Goal: Transaction & Acquisition: Purchase product/service

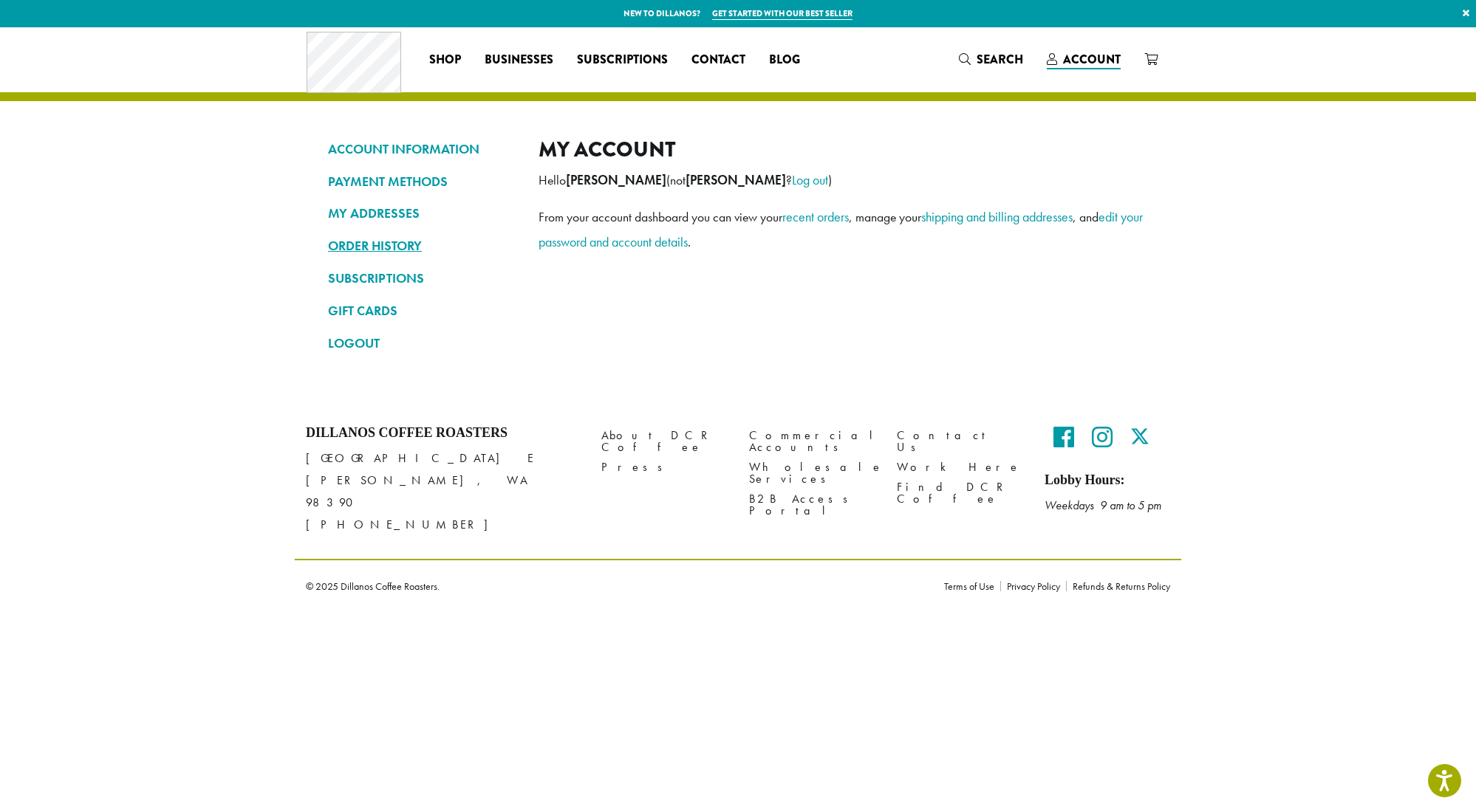
click at [361, 245] on link "ORDER HISTORY" at bounding box center [422, 246] width 189 height 25
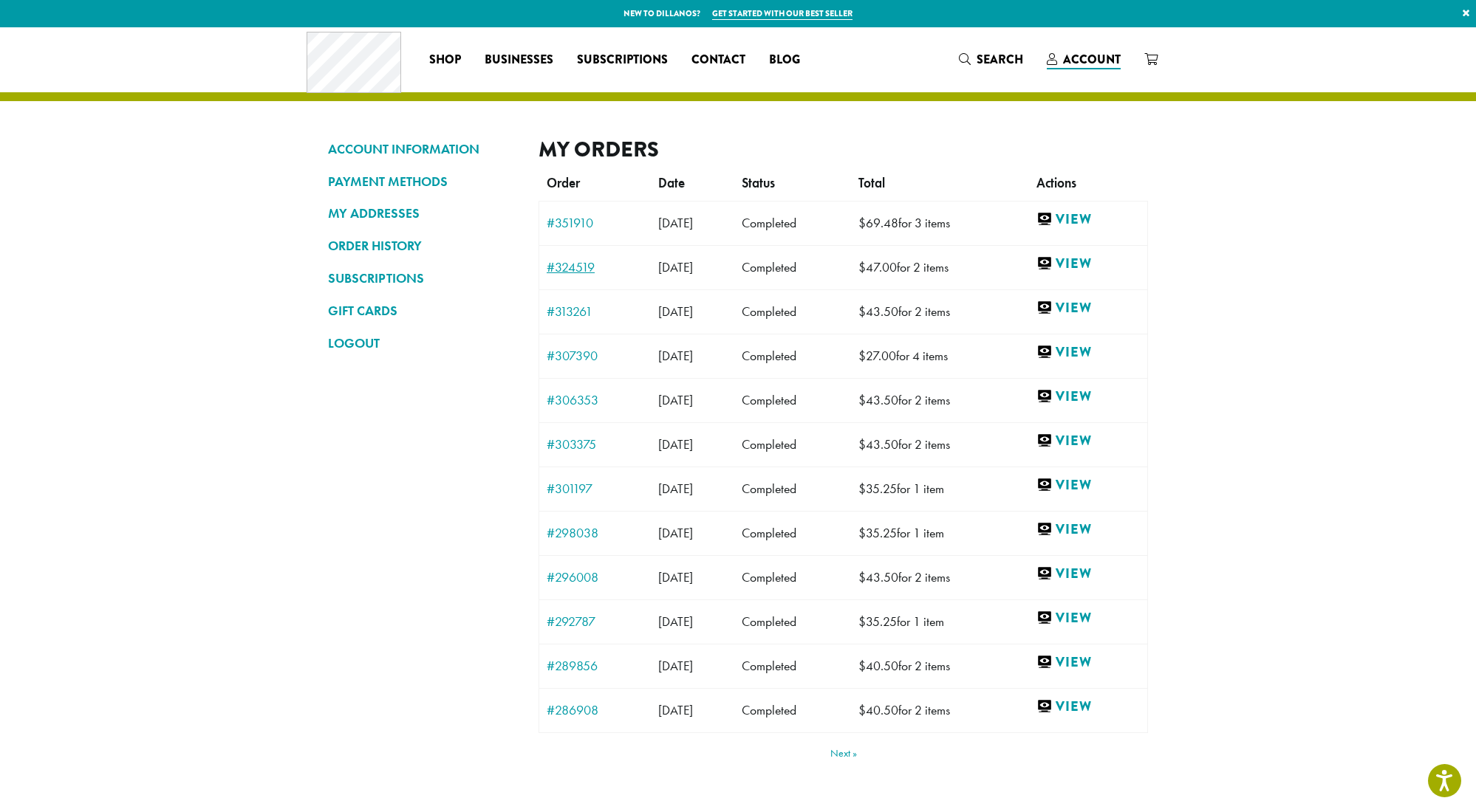
click at [567, 266] on link "#324519" at bounding box center [595, 268] width 96 height 13
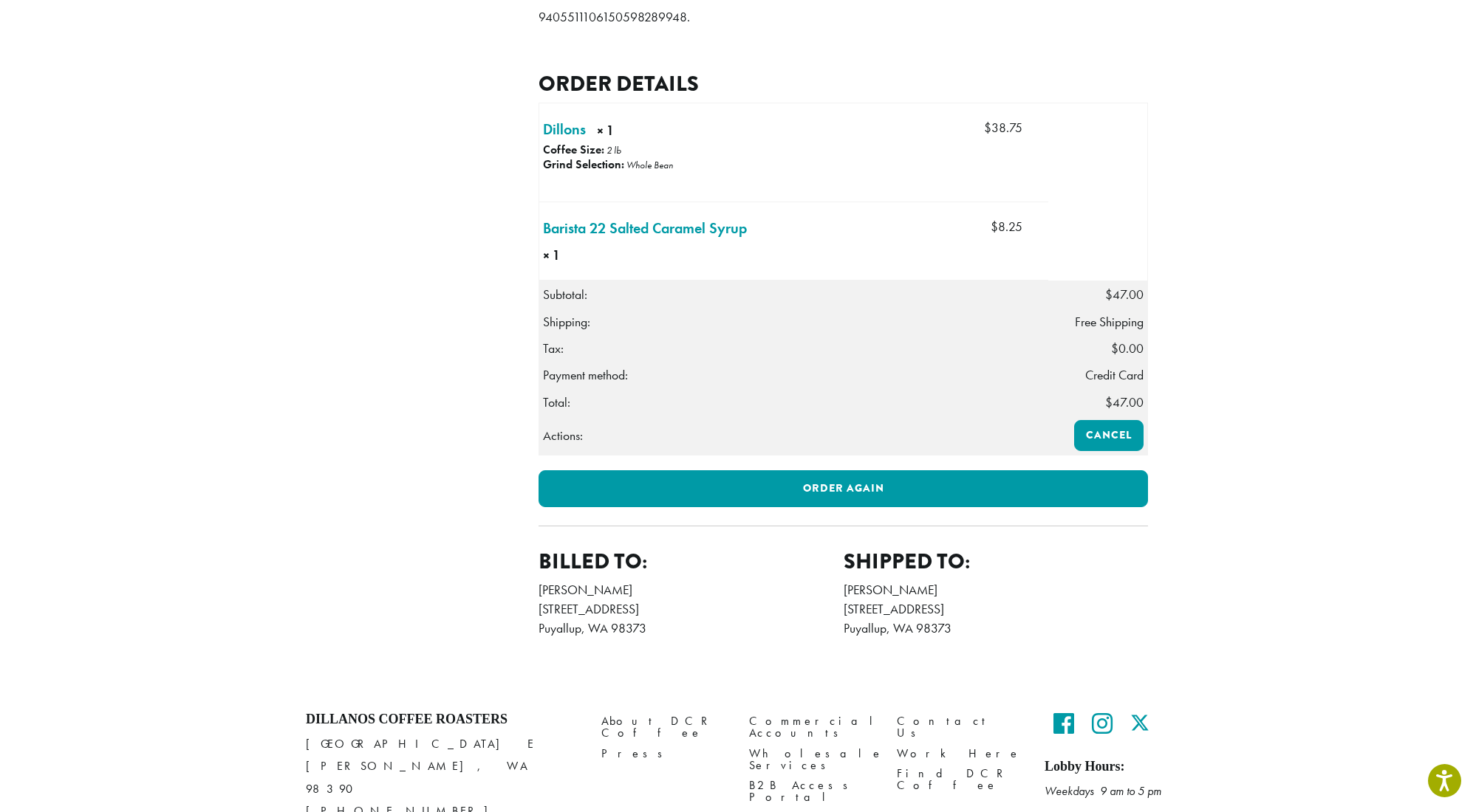
scroll to position [365, 0]
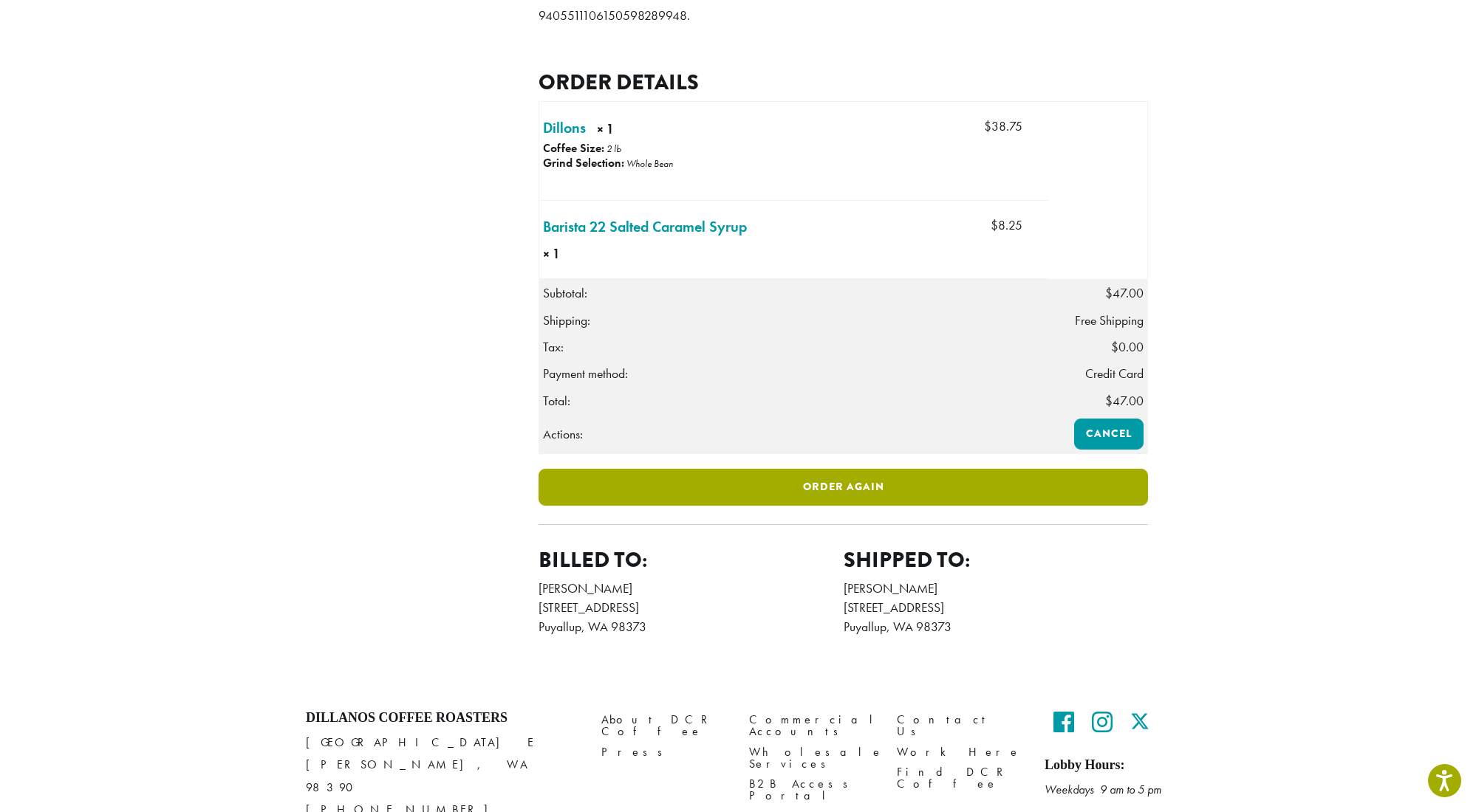
click at [857, 505] on link "Order again" at bounding box center [843, 487] width 610 height 37
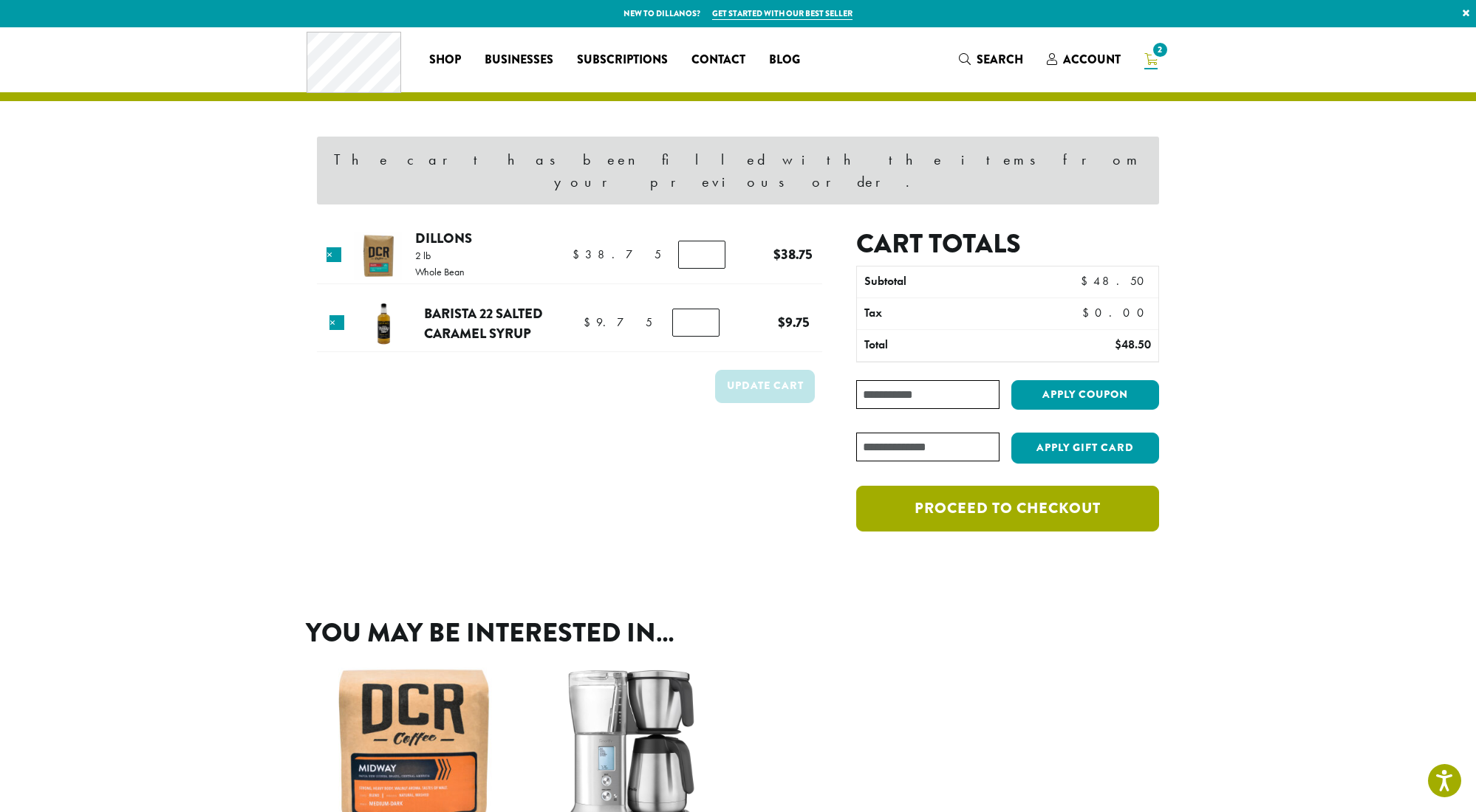
click at [941, 486] on link "Proceed to checkout" at bounding box center [1008, 509] width 303 height 46
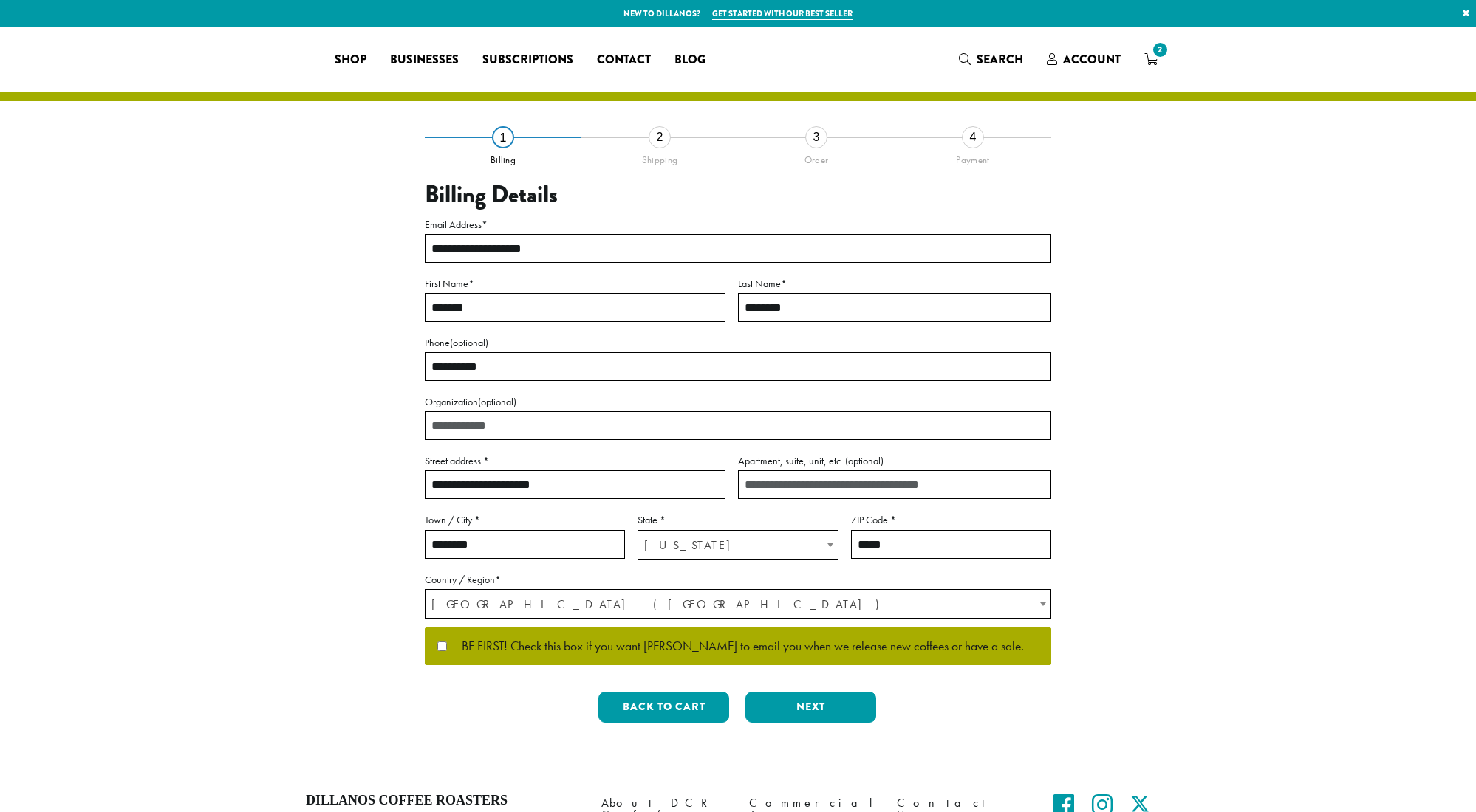
select select "**"
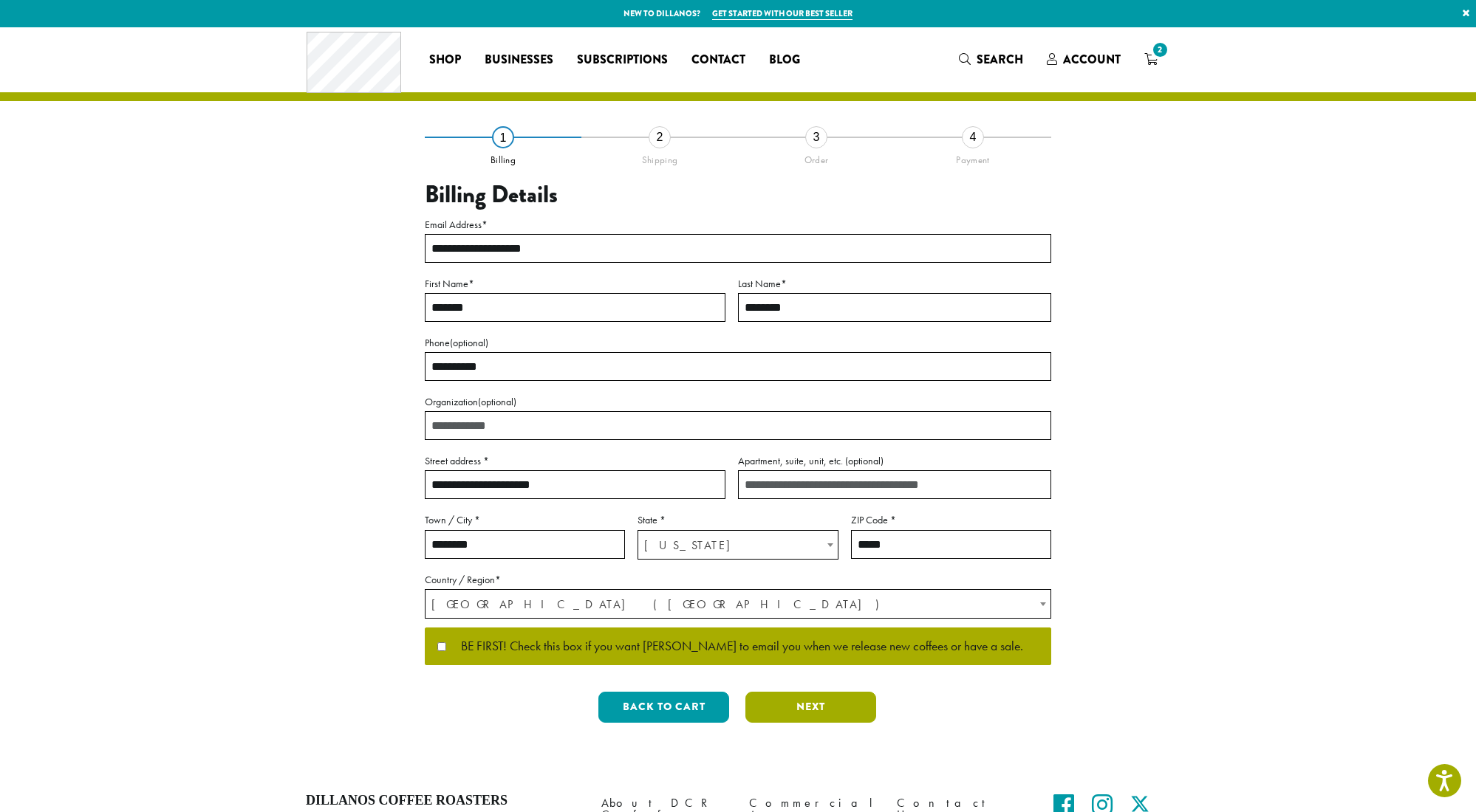
click at [797, 708] on button "Next" at bounding box center [811, 707] width 131 height 31
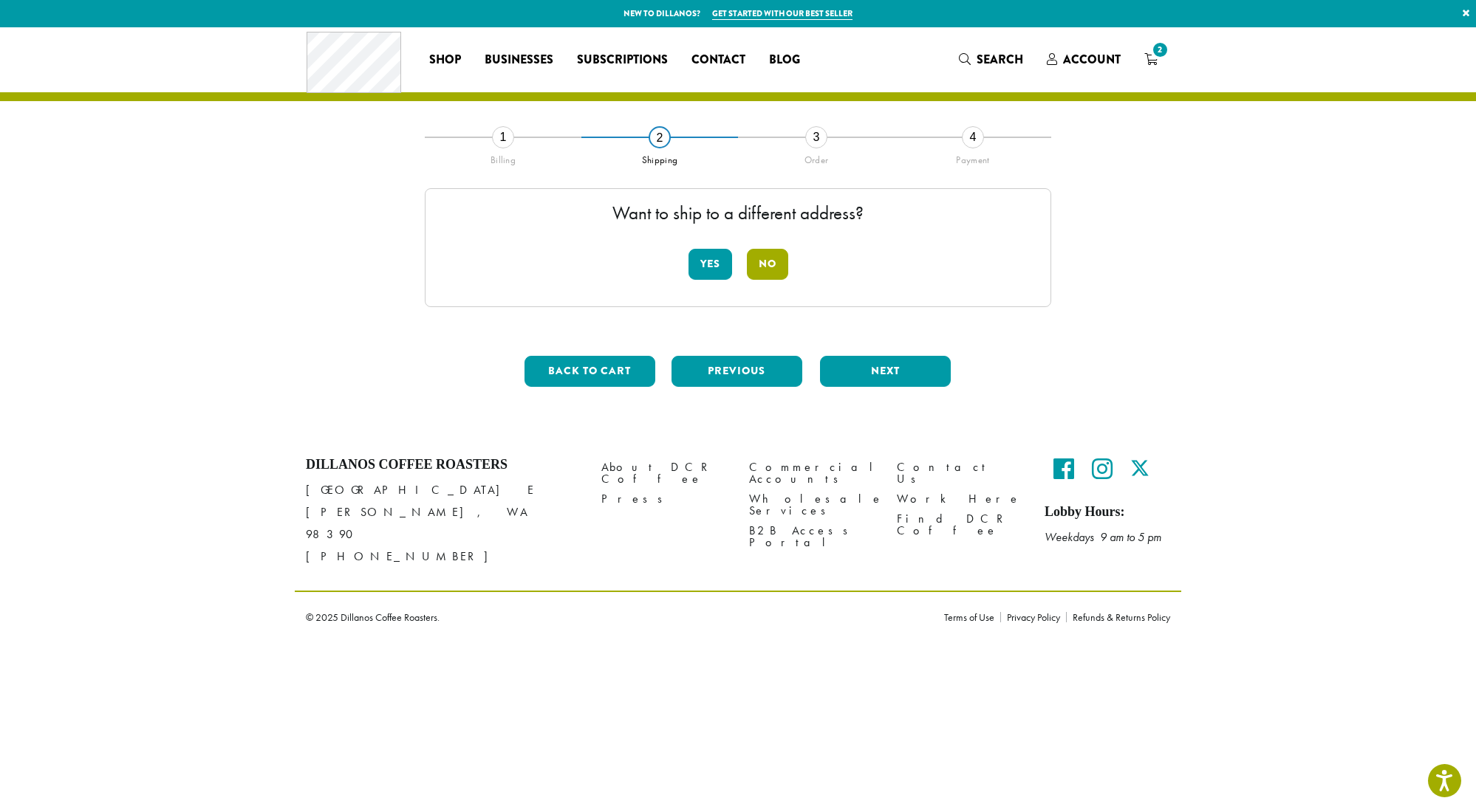
click at [773, 264] on button "No" at bounding box center [768, 263] width 42 height 31
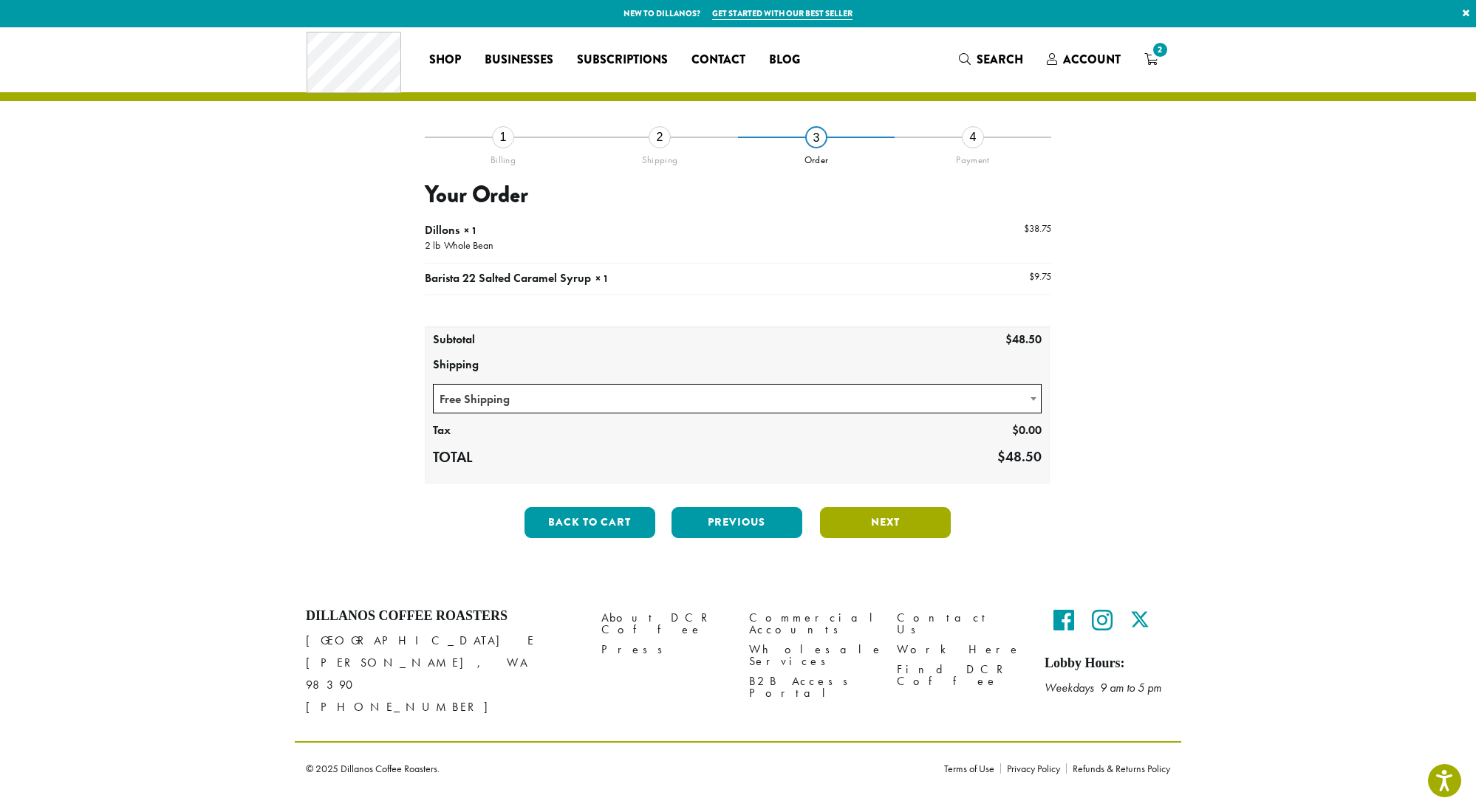
click at [879, 527] on button "Next" at bounding box center [885, 522] width 131 height 31
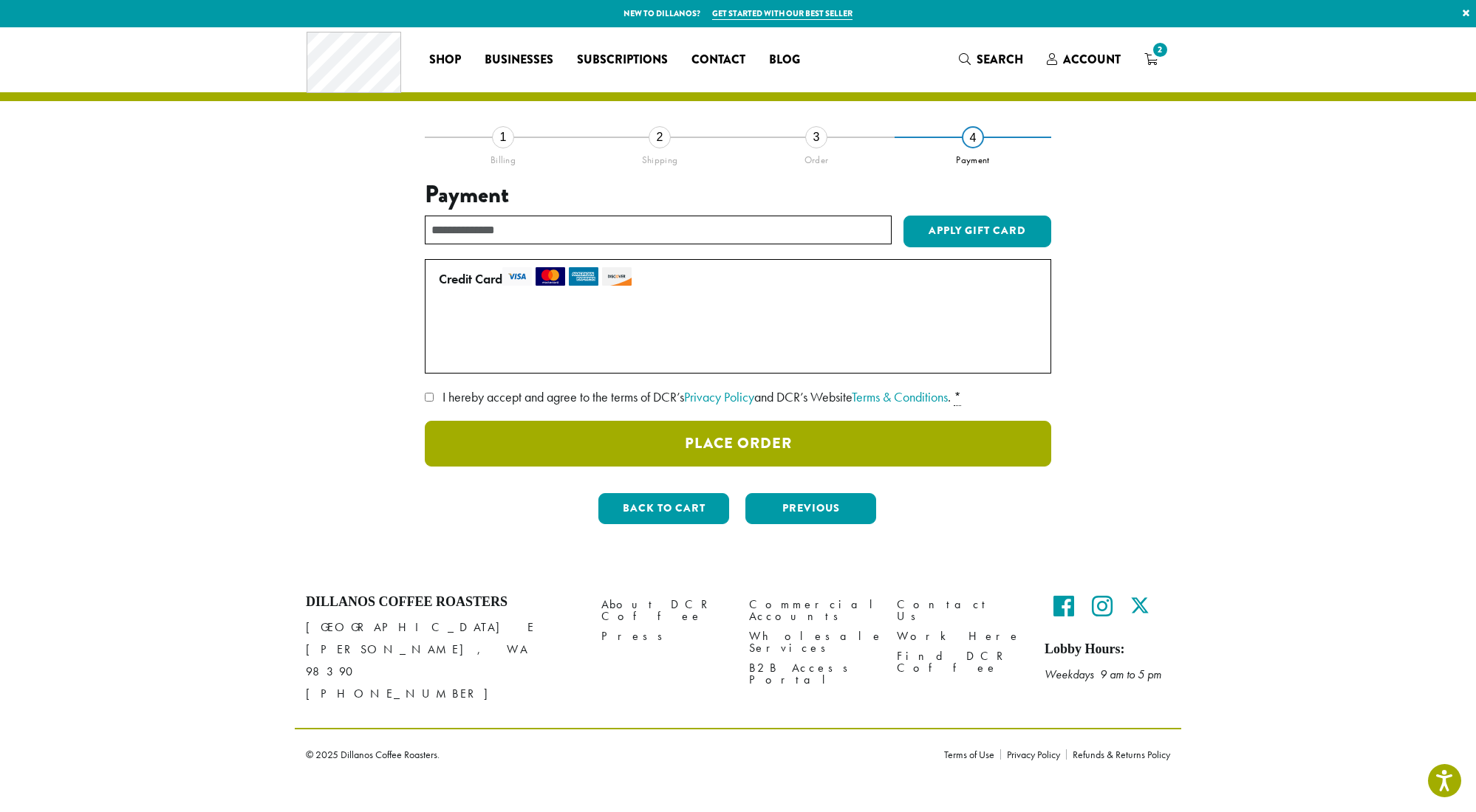
click at [567, 444] on button "Place Order" at bounding box center [738, 443] width 626 height 46
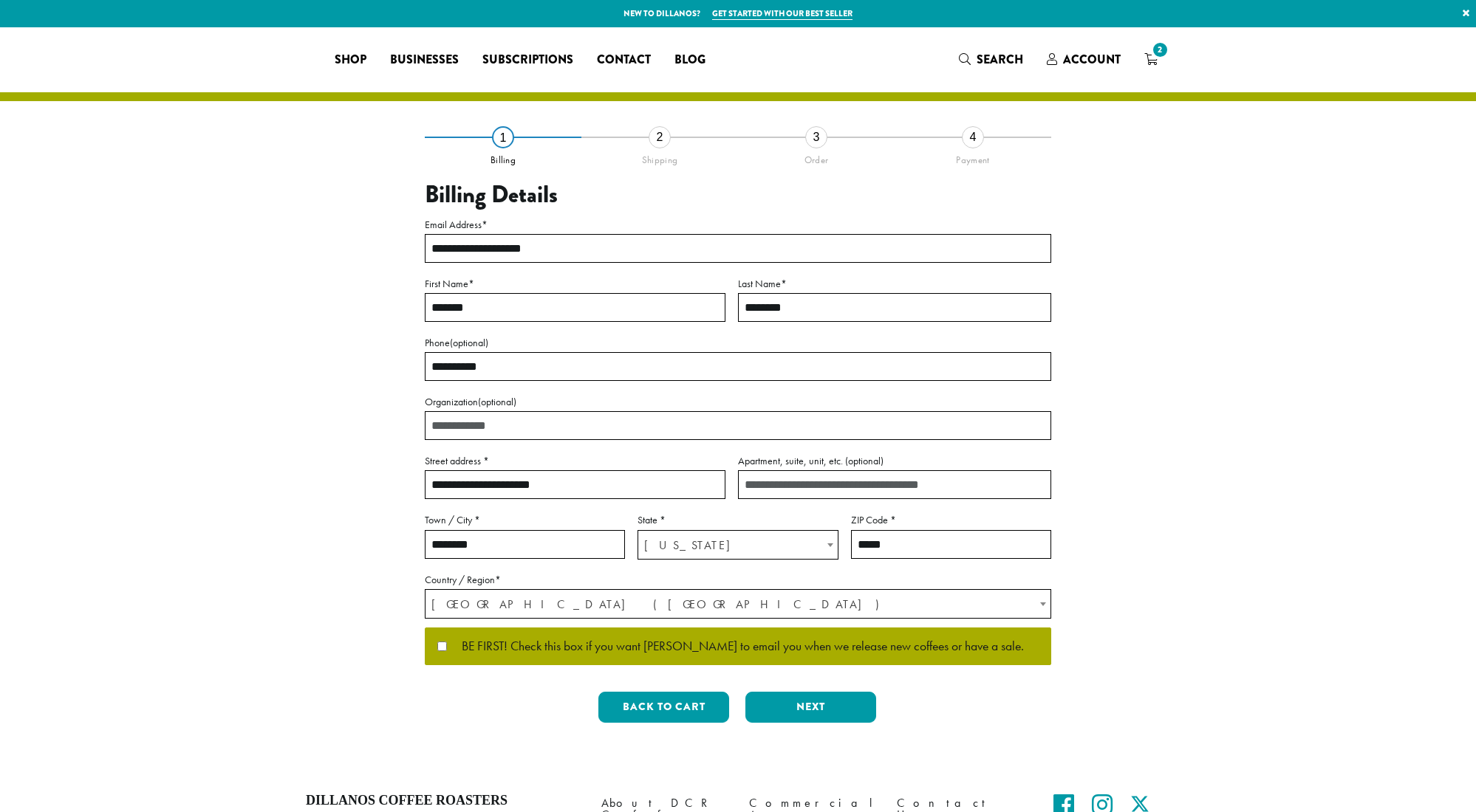
select select "**"
click at [1157, 56] on span "2" at bounding box center [1160, 50] width 20 height 20
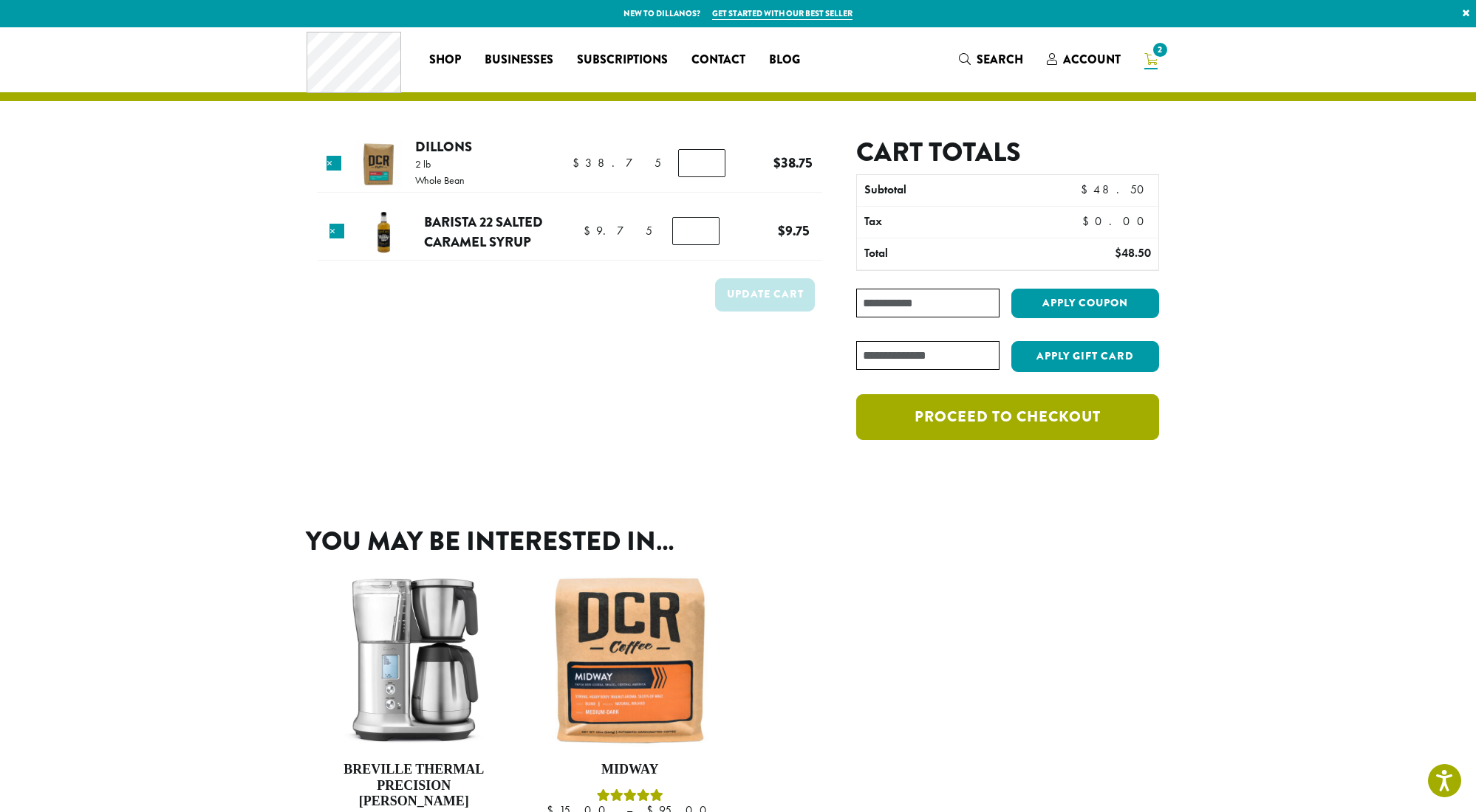
click at [972, 420] on link "Proceed to checkout" at bounding box center [1008, 416] width 303 height 46
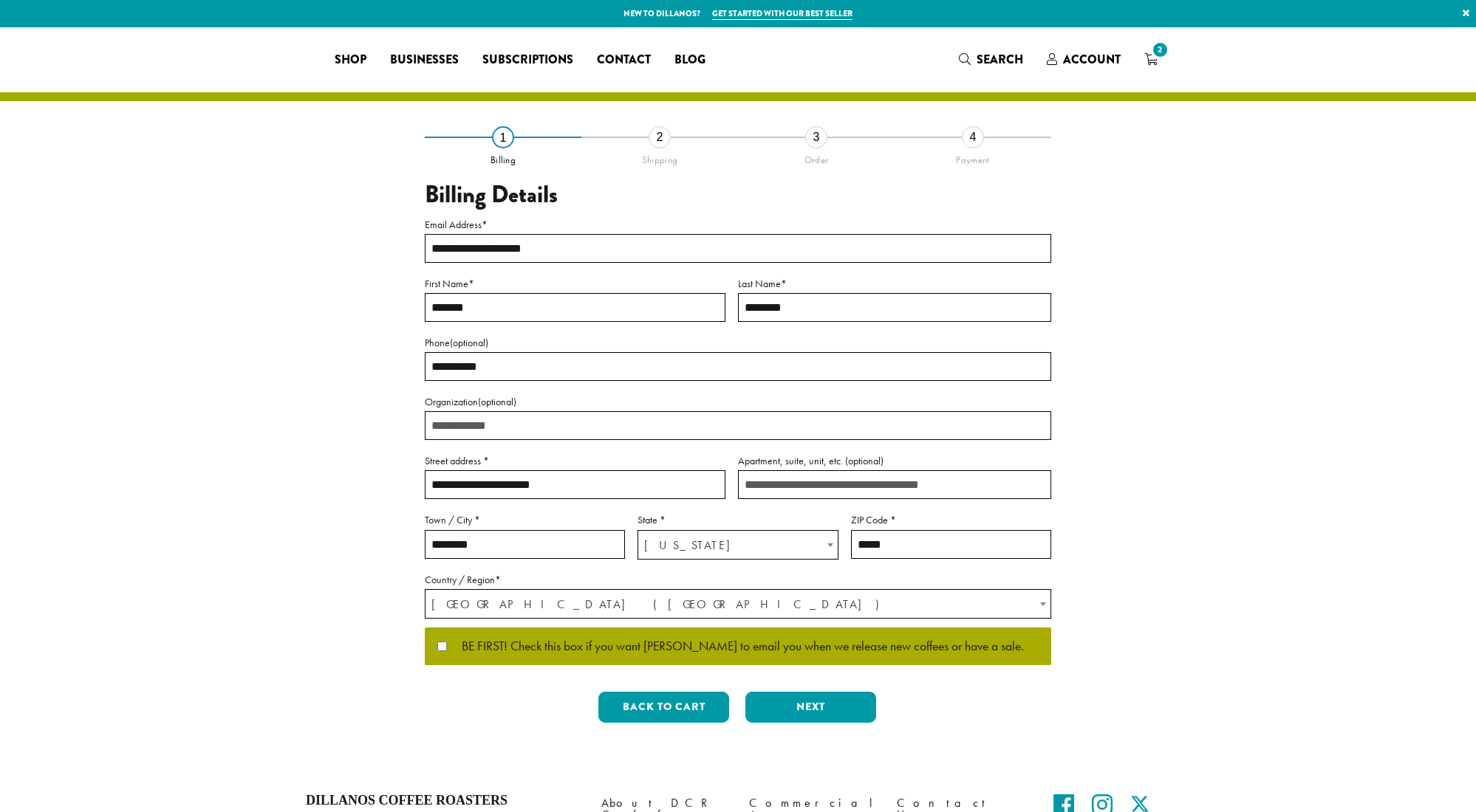
select select "**"
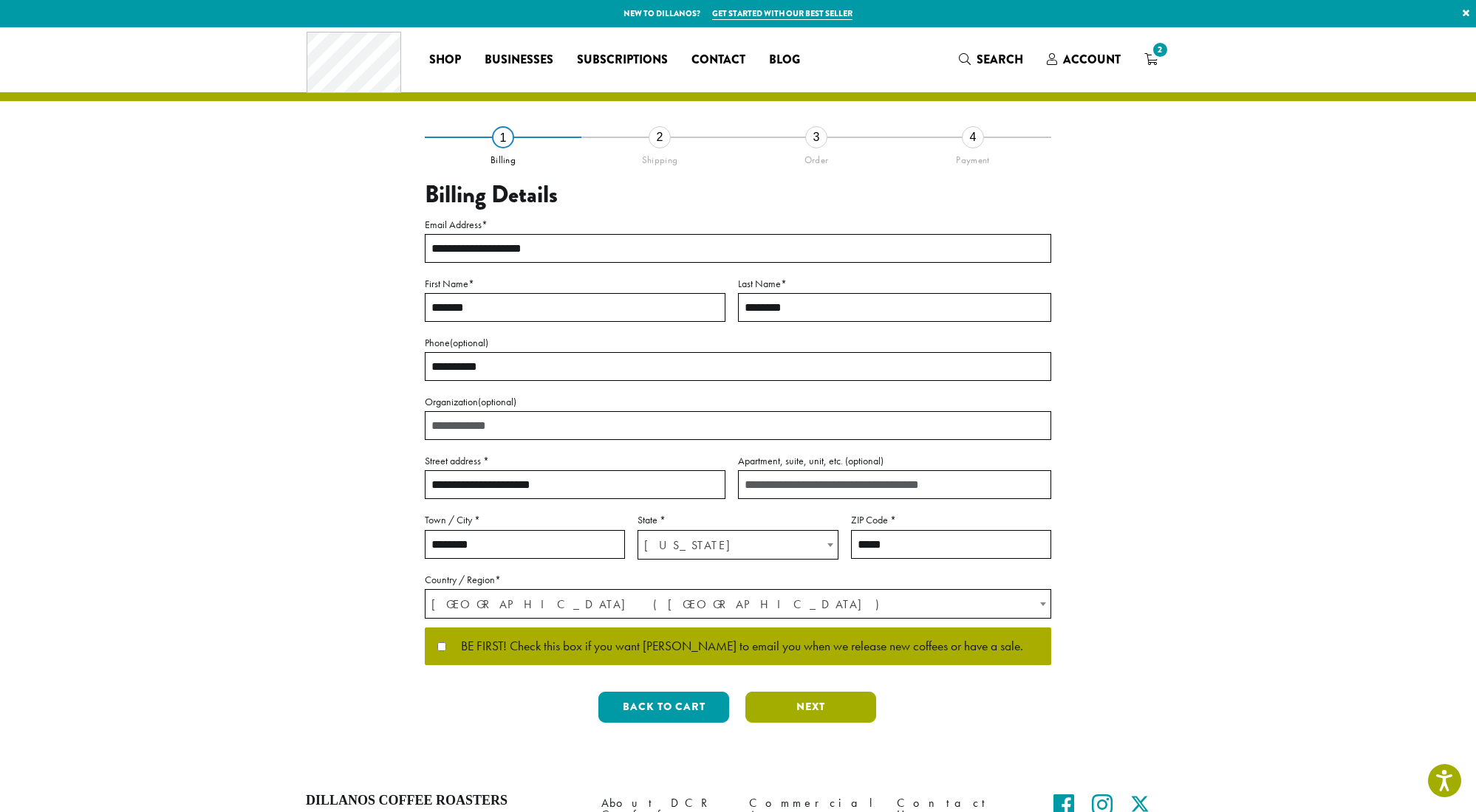
click at [812, 700] on button "Next" at bounding box center [811, 707] width 131 height 31
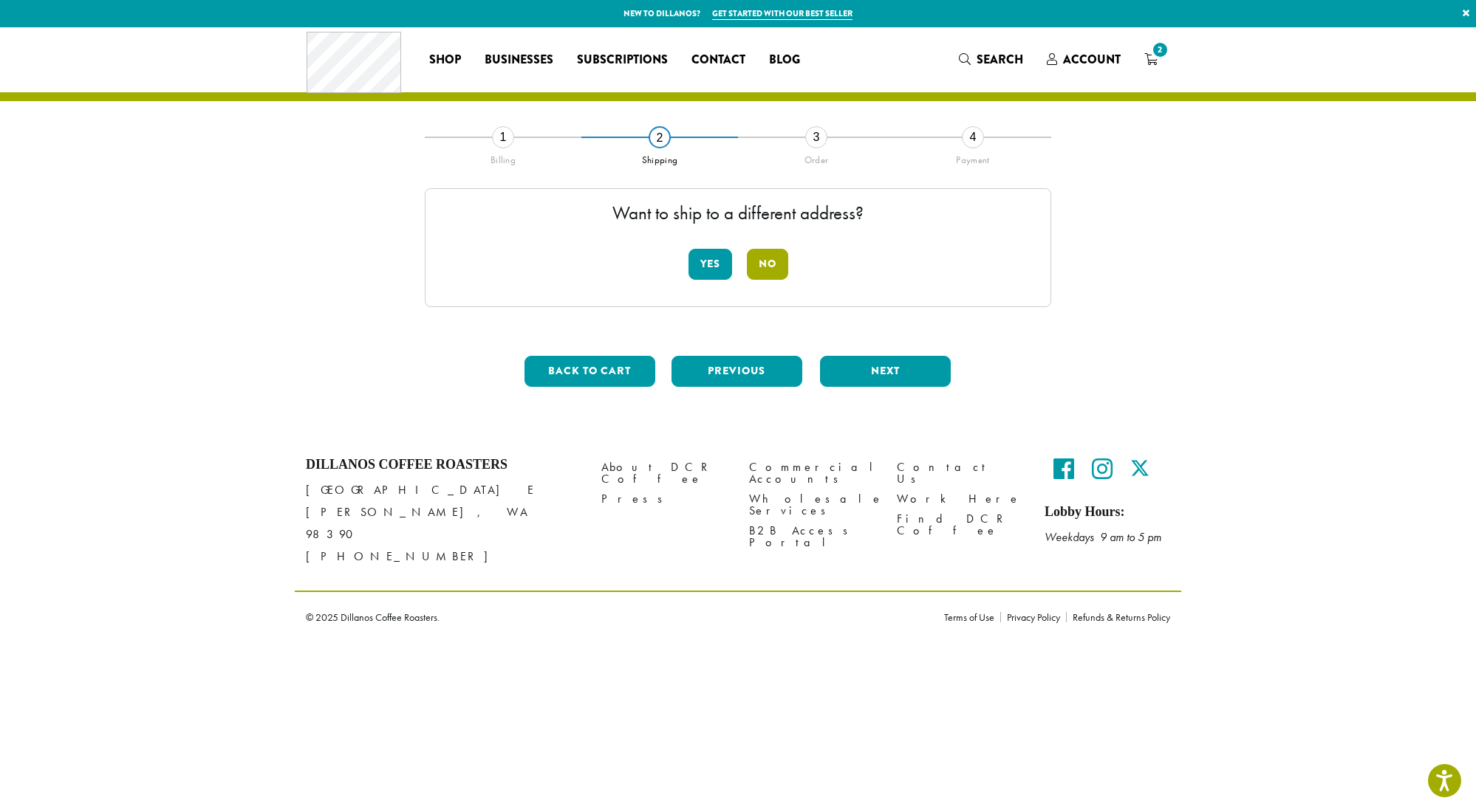
click at [763, 260] on button "No" at bounding box center [768, 263] width 42 height 31
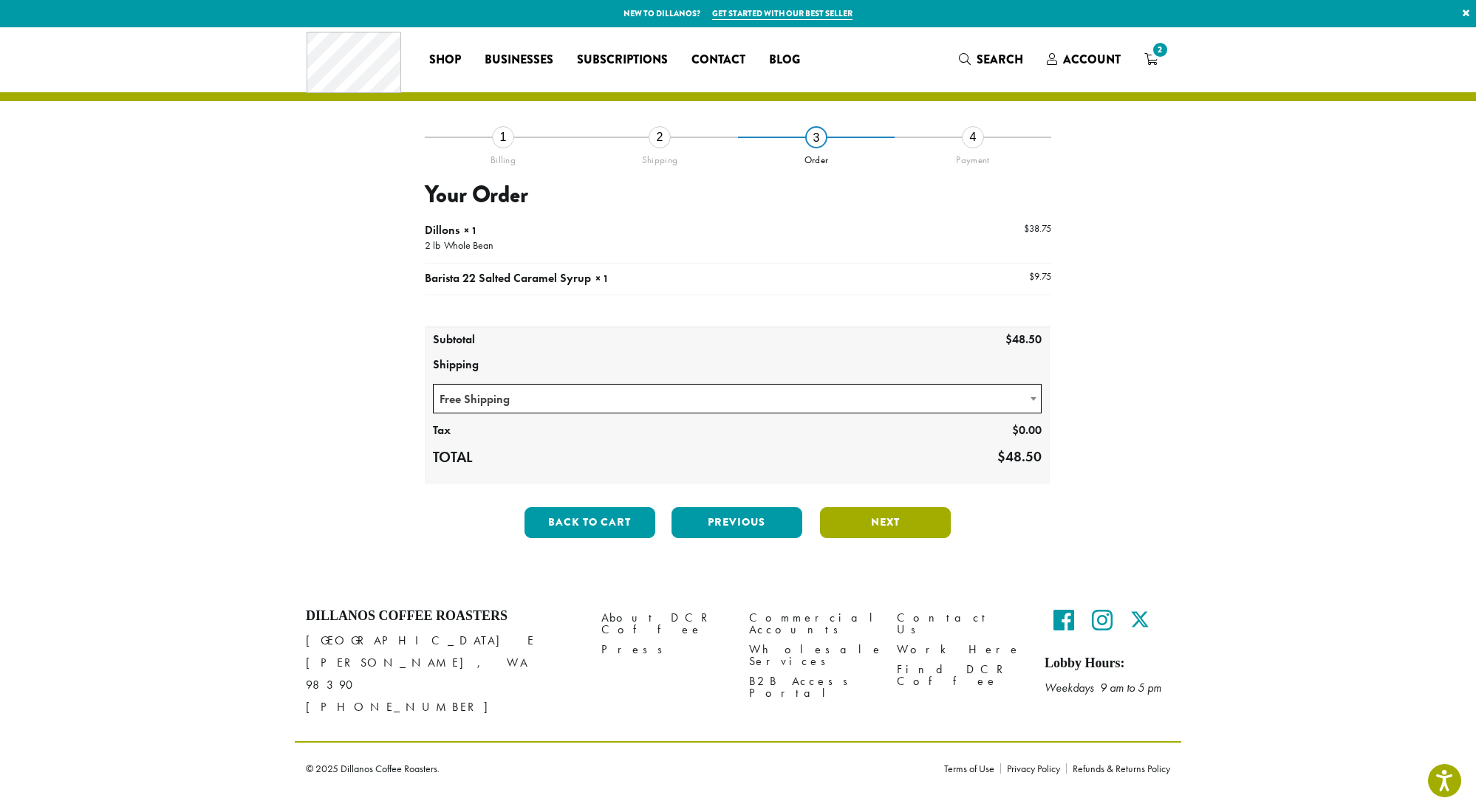
click at [862, 523] on button "Next" at bounding box center [885, 522] width 131 height 31
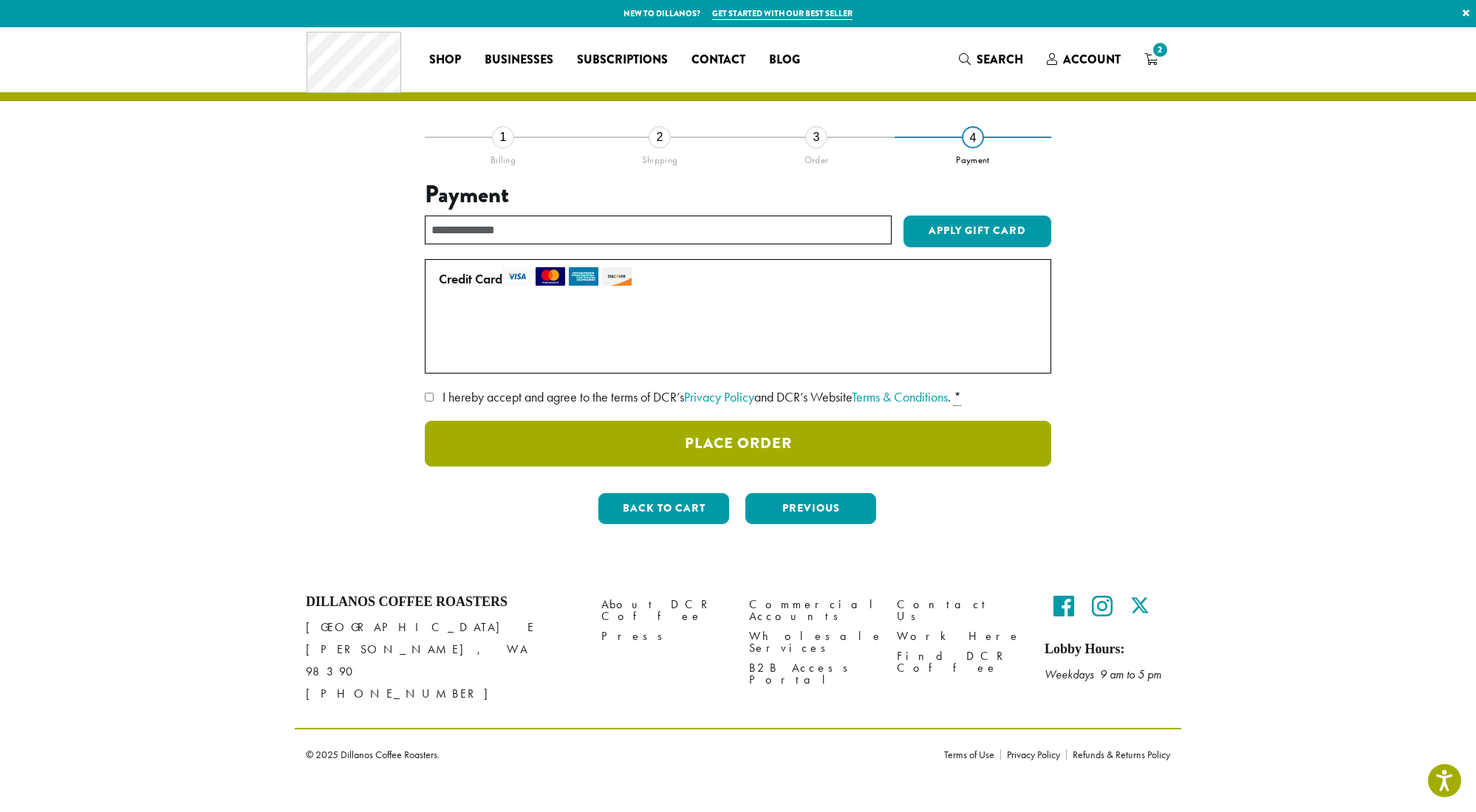
click at [560, 438] on button "Place Order" at bounding box center [738, 443] width 626 height 46
